Goal: Check status

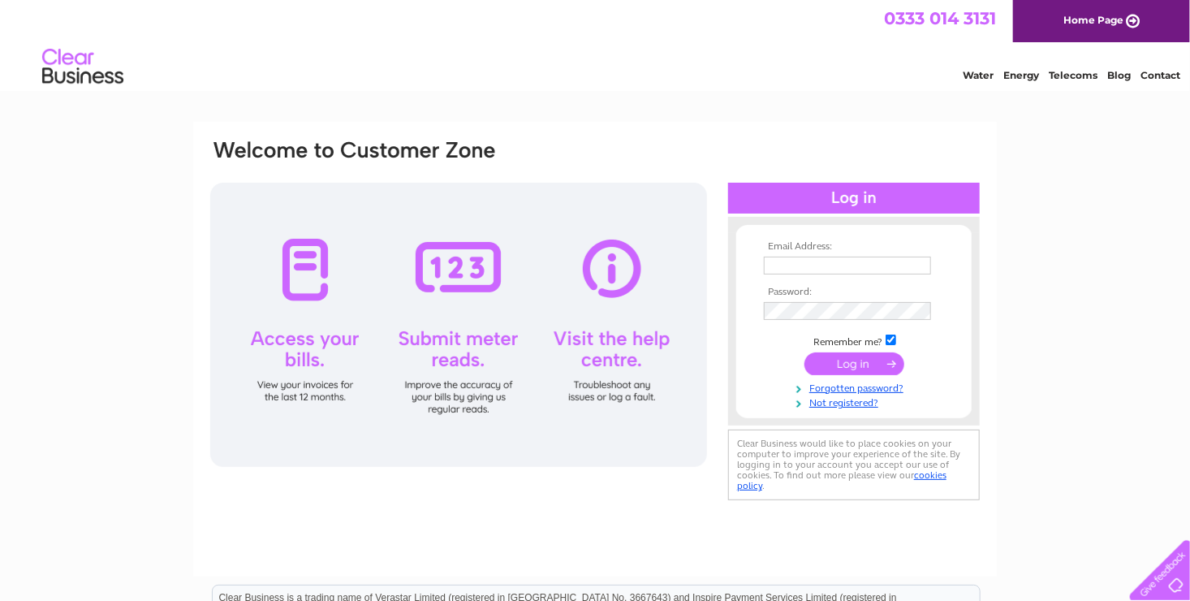
type input "[EMAIL_ADDRESS][DOMAIN_NAME]"
click at [836, 367] on input "submit" at bounding box center [855, 363] width 100 height 23
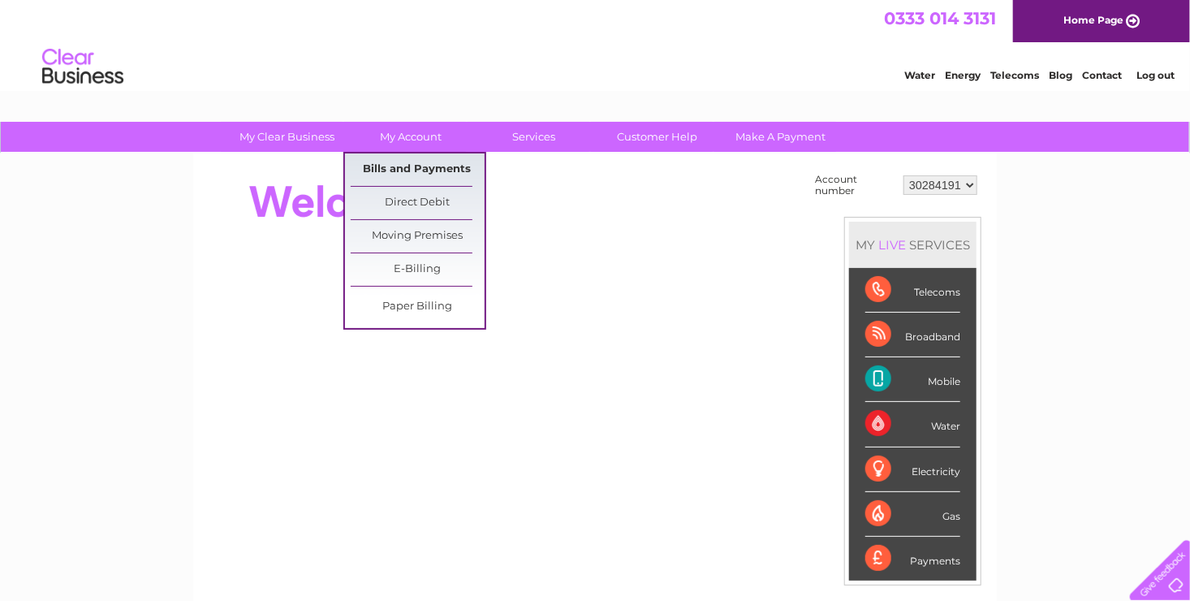
click at [411, 168] on link "Bills and Payments" at bounding box center [418, 169] width 134 height 32
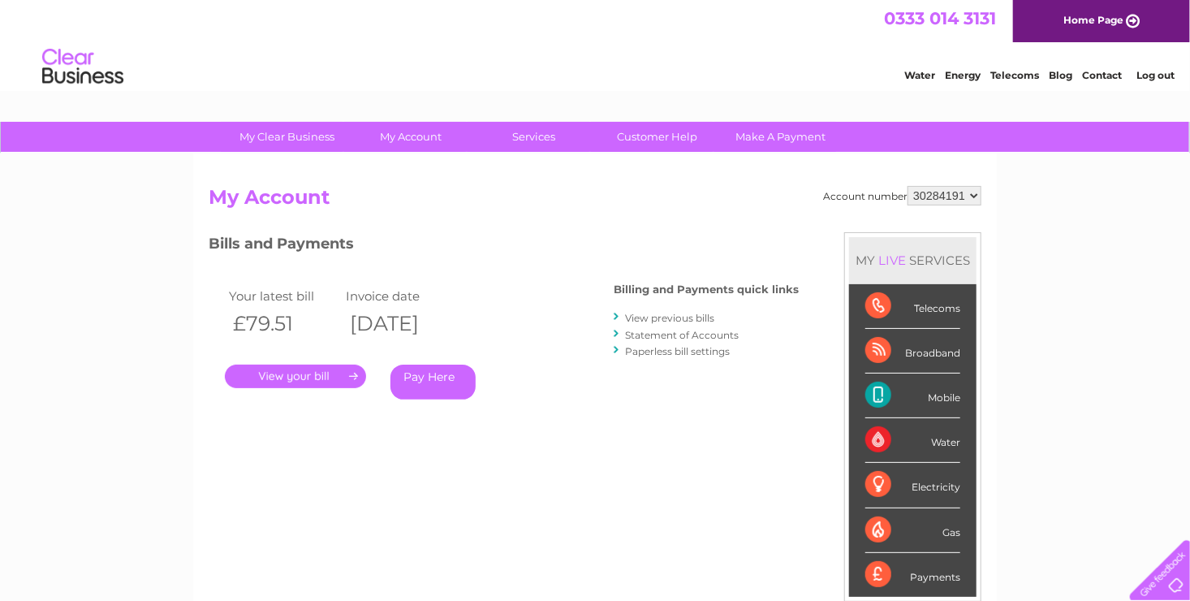
click at [676, 332] on link "Statement of Accounts" at bounding box center [682, 335] width 114 height 12
